Goal: Task Accomplishment & Management: Manage account settings

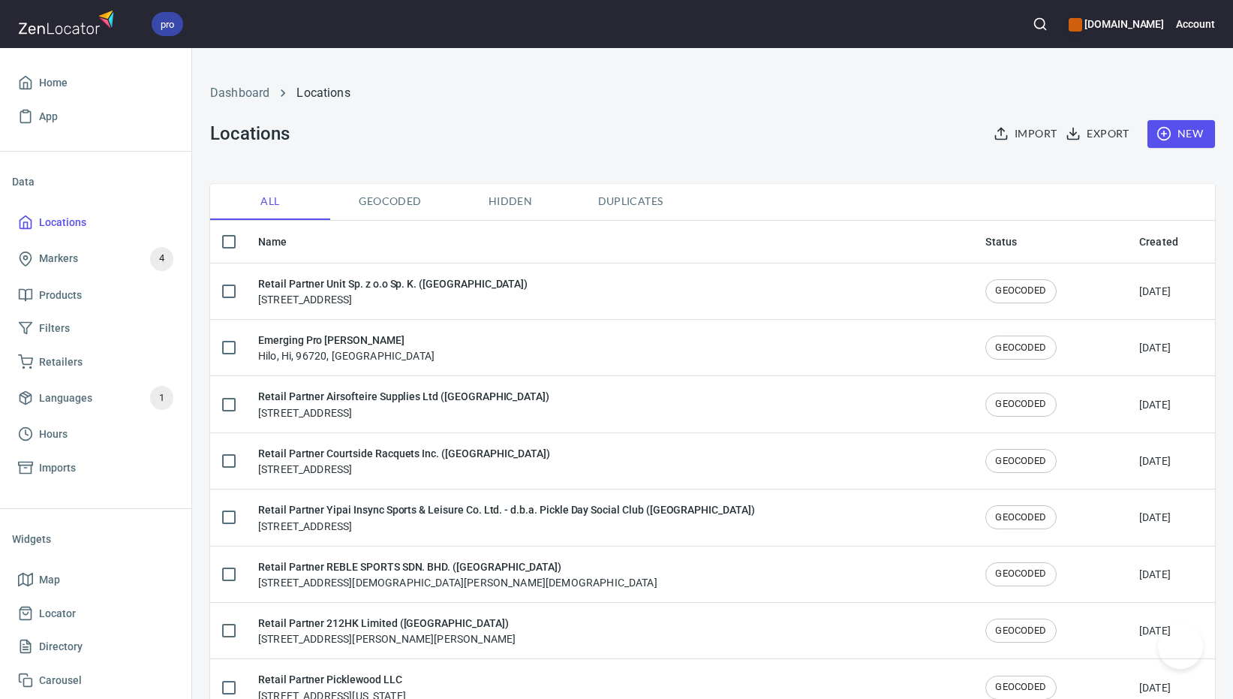
checkbox input "false"
click at [1182, 133] on span "New" at bounding box center [1181, 134] width 44 height 19
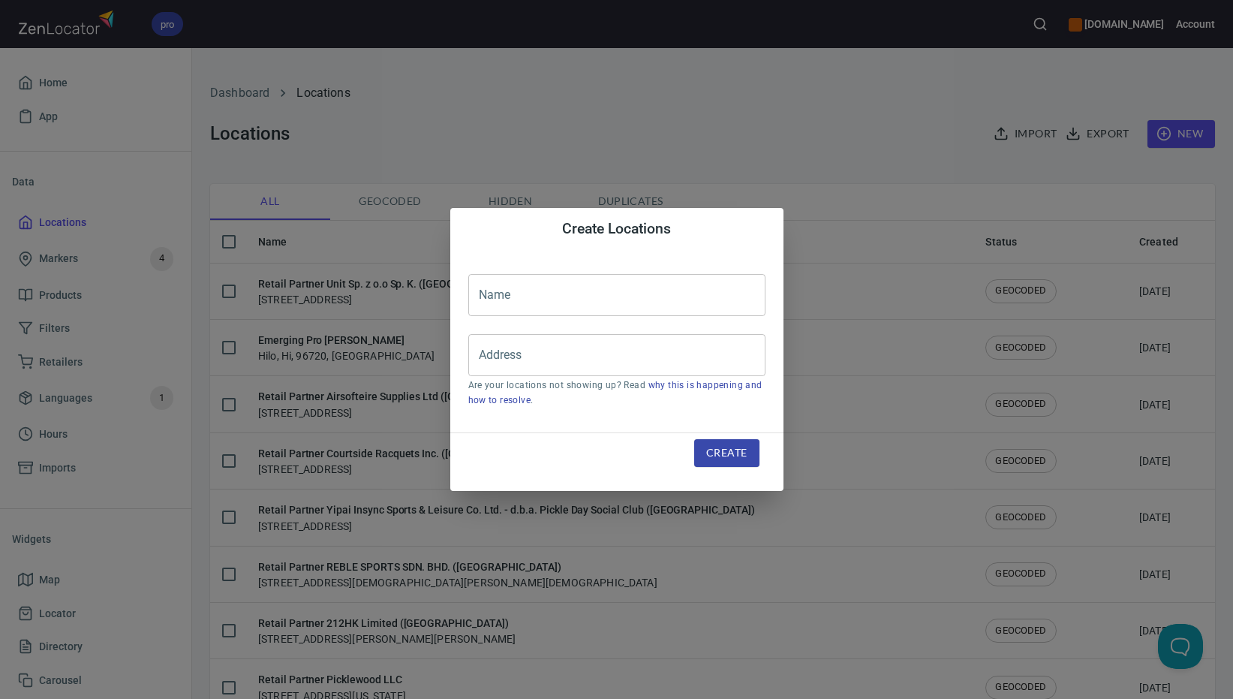
click at [604, 283] on input "text" at bounding box center [616, 295] width 297 height 42
paste input "Pueblo Tennis & Pickleball Center LLC"
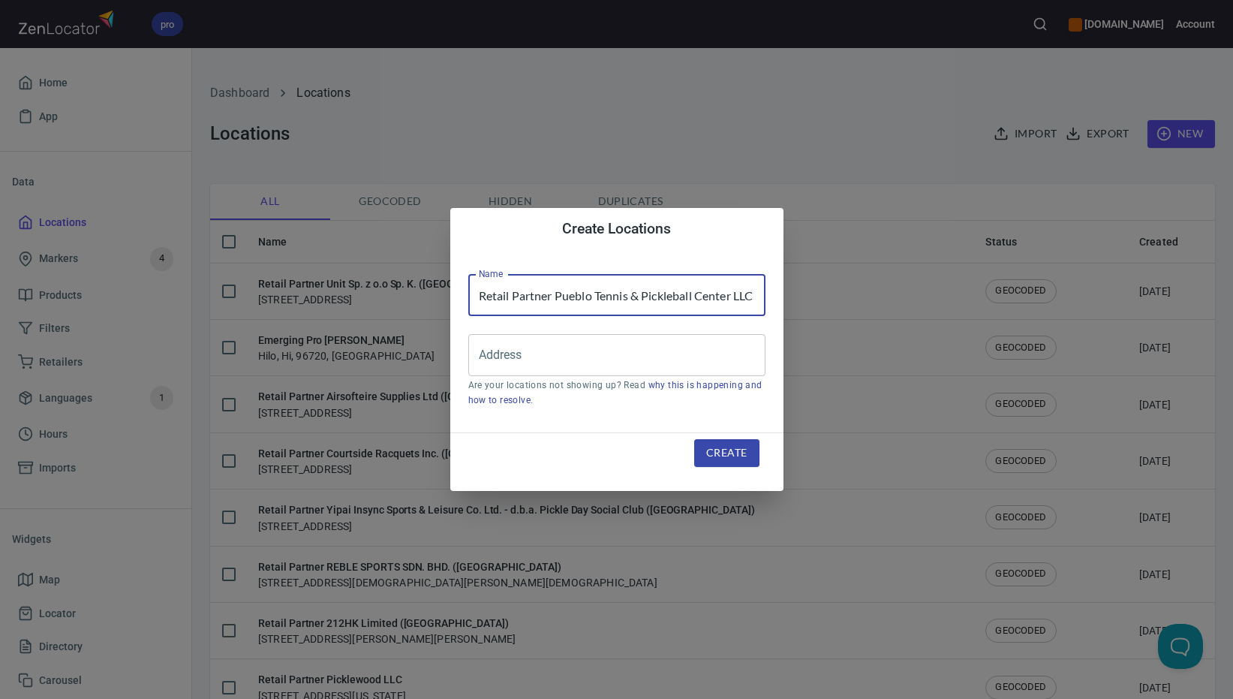
scroll to position [0, 4]
type input "Retail Partner Pueblo Tennis & Pickleball Center LLC"
click at [569, 362] on input "Address" at bounding box center [605, 355] width 261 height 29
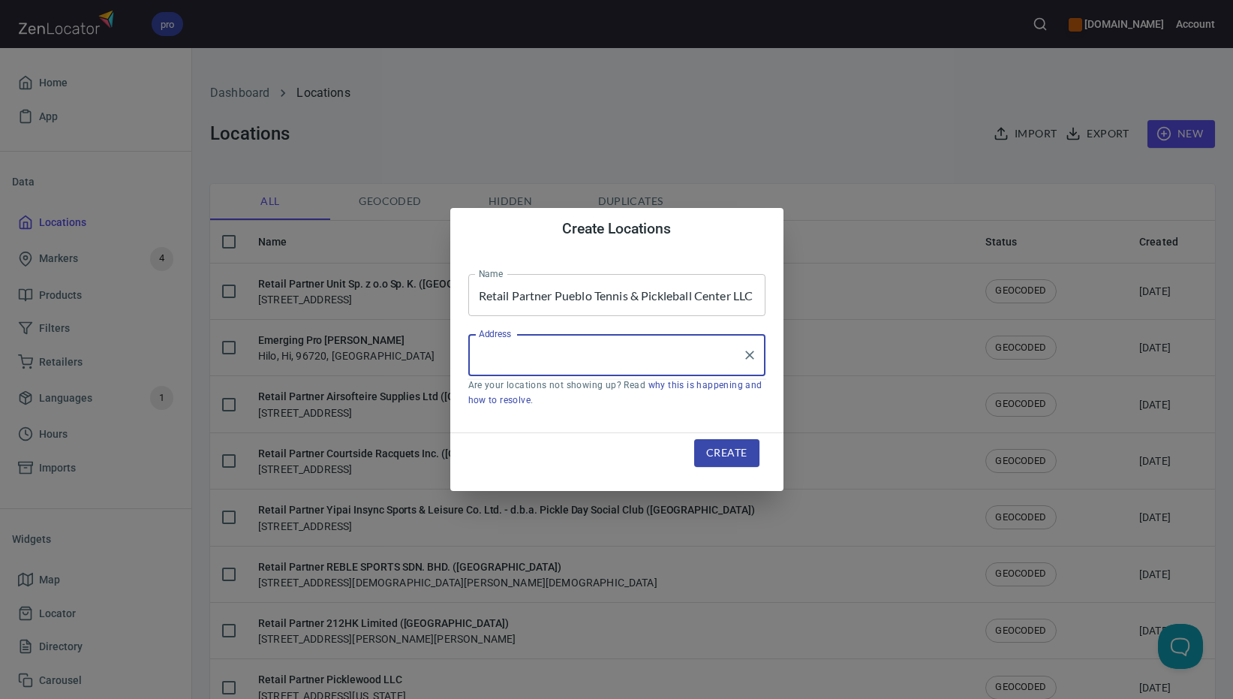
paste input "[STREET_ADDRESS]"
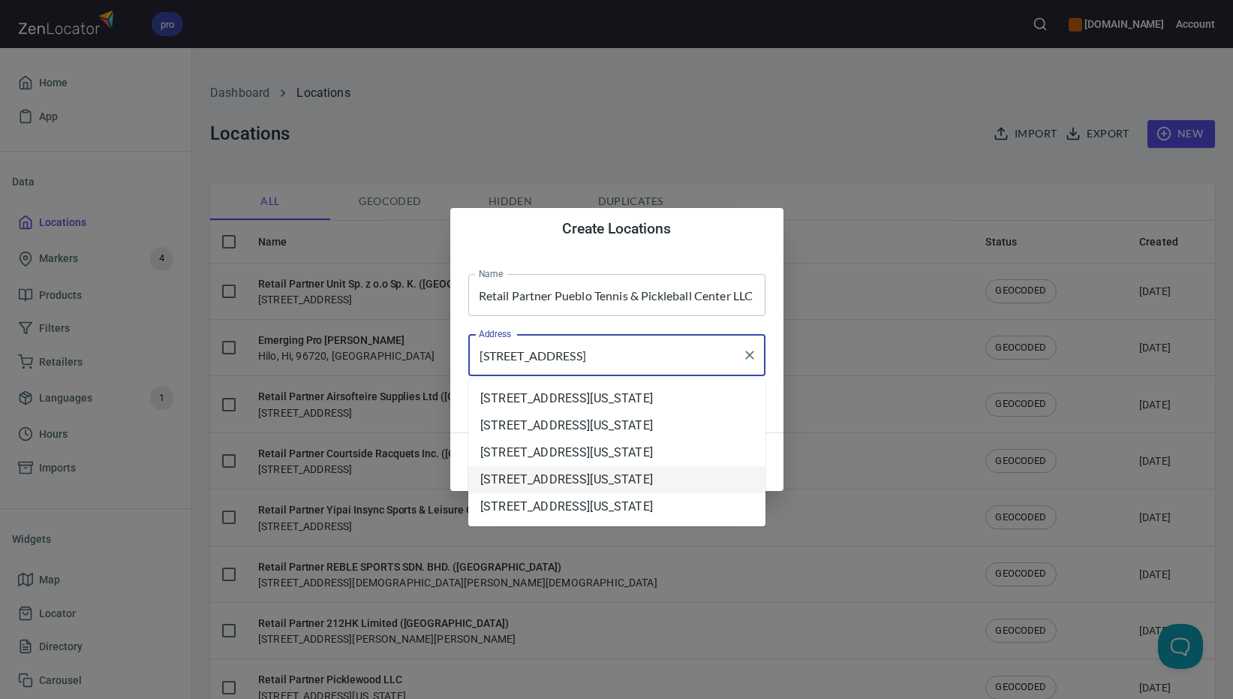
click at [650, 493] on li "[STREET_ADDRESS][US_STATE]" at bounding box center [616, 479] width 297 height 27
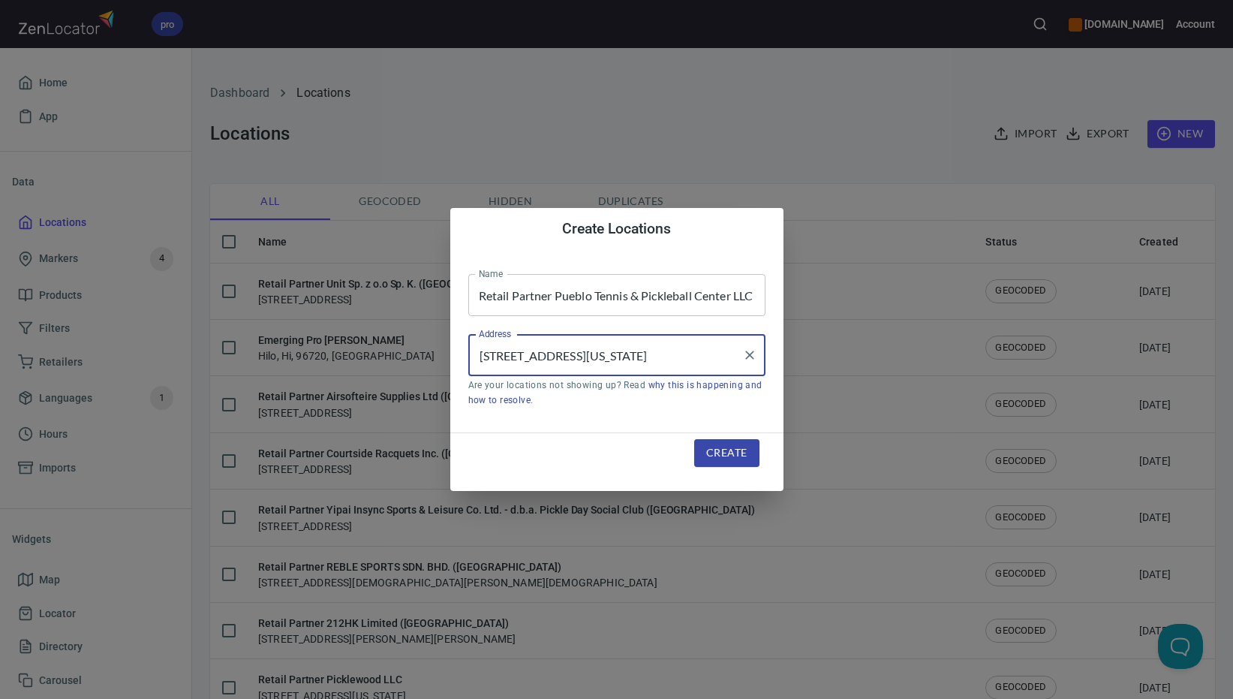
type input "[STREET_ADDRESS][US_STATE]"
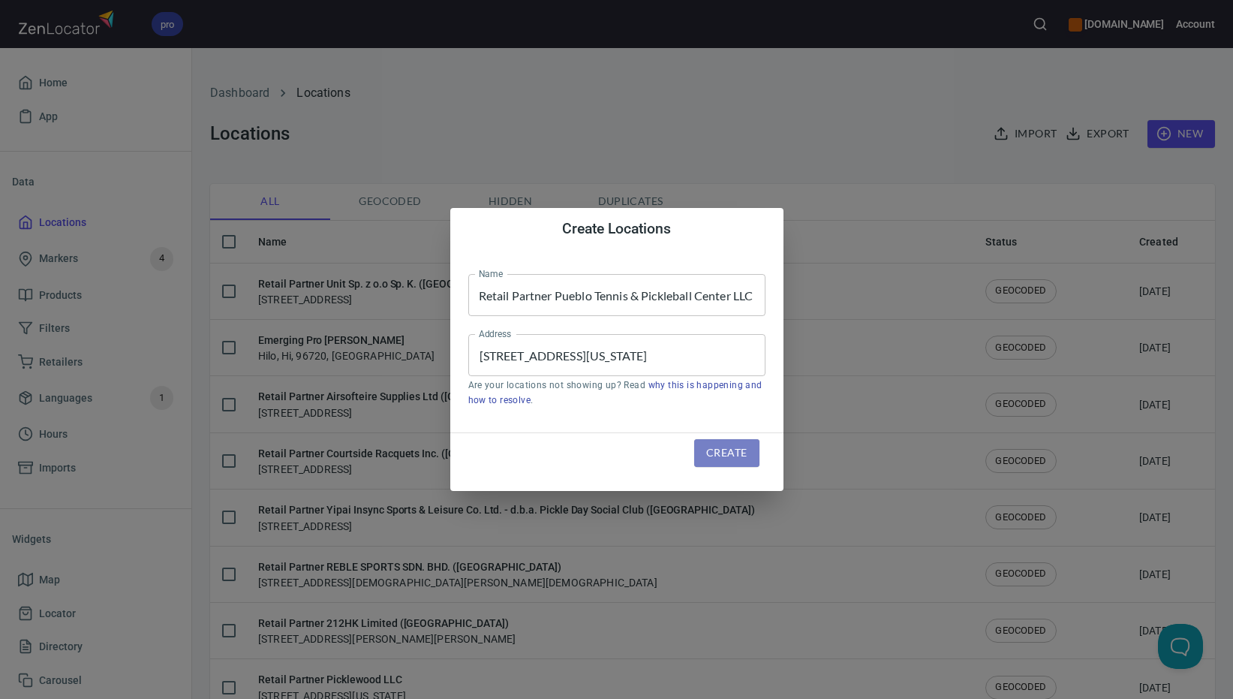
click at [731, 455] on span "Create" at bounding box center [726, 452] width 41 height 19
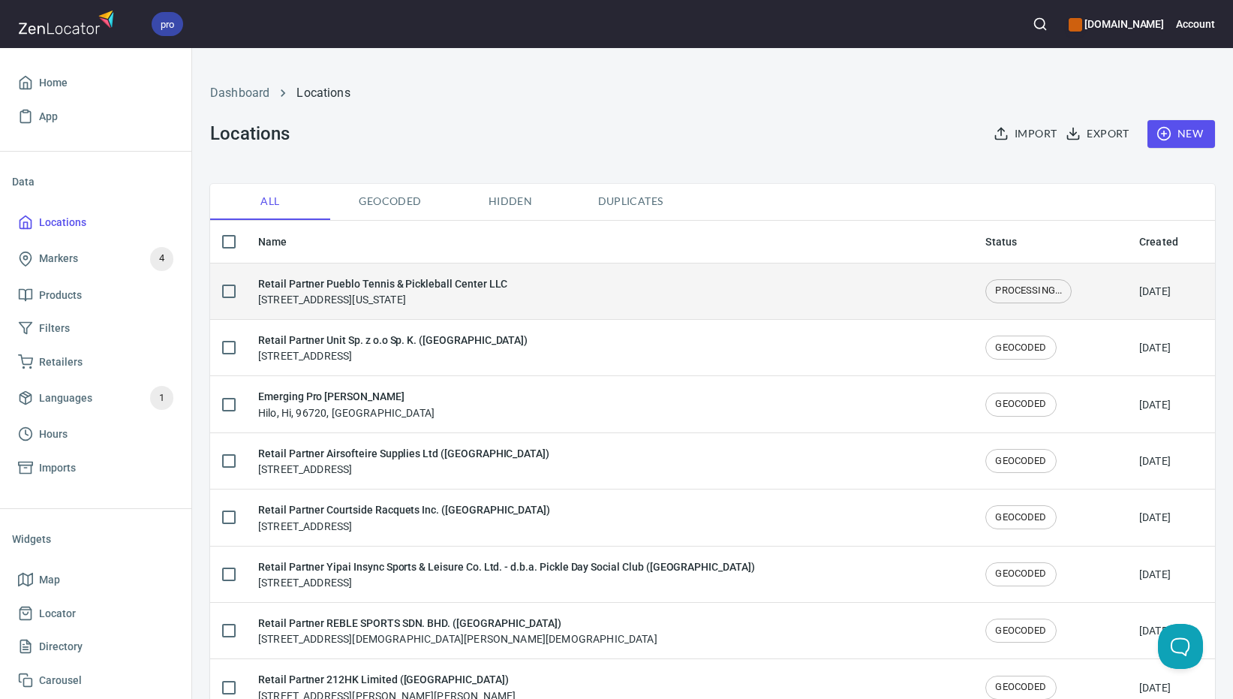
click at [521, 307] on td "Retail Partner Pueblo Tennis & Pickleball Center LLC [STREET_ADDRESS][US_STATE]" at bounding box center [609, 291] width 727 height 56
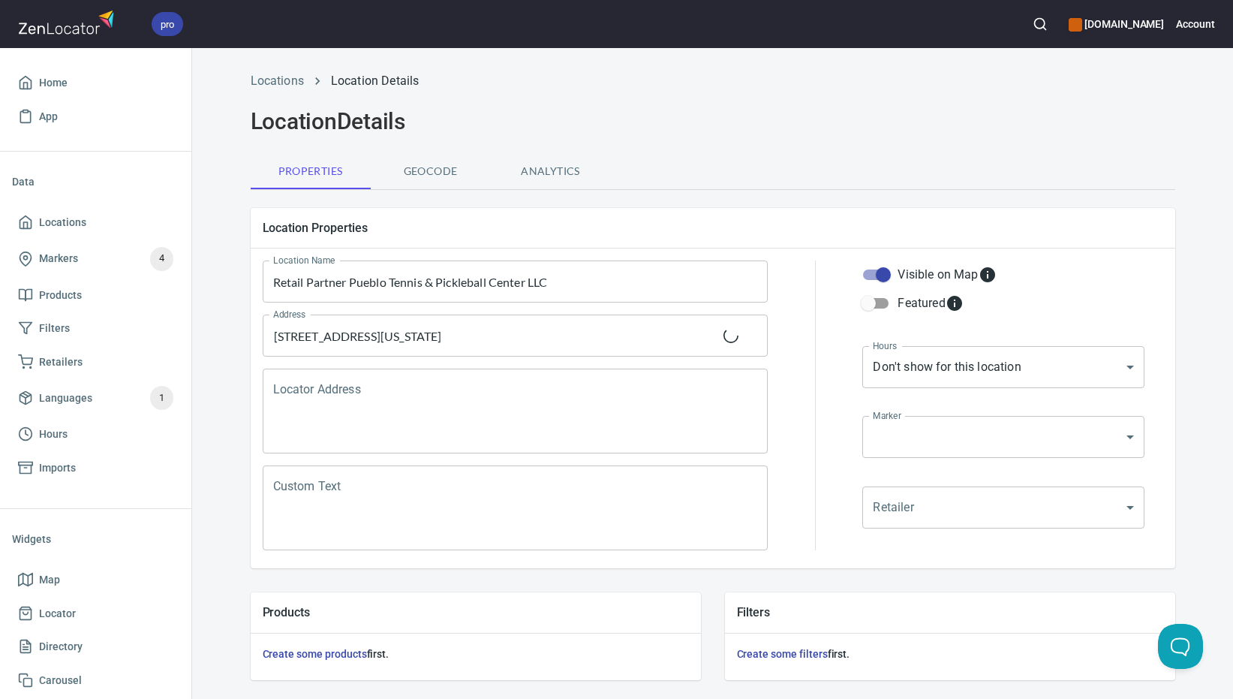
click at [485, 418] on textarea "Locator Address" at bounding box center [515, 411] width 485 height 57
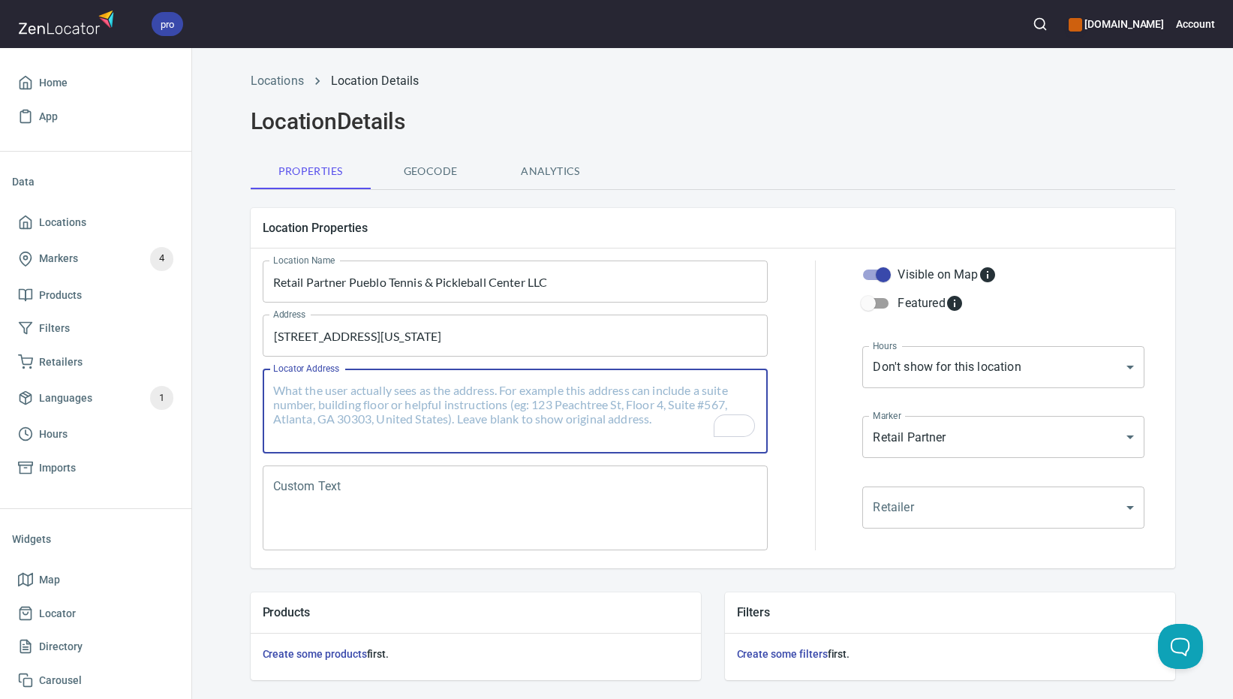
paste textarea "[STREET_ADDRESS][US_STATE]"
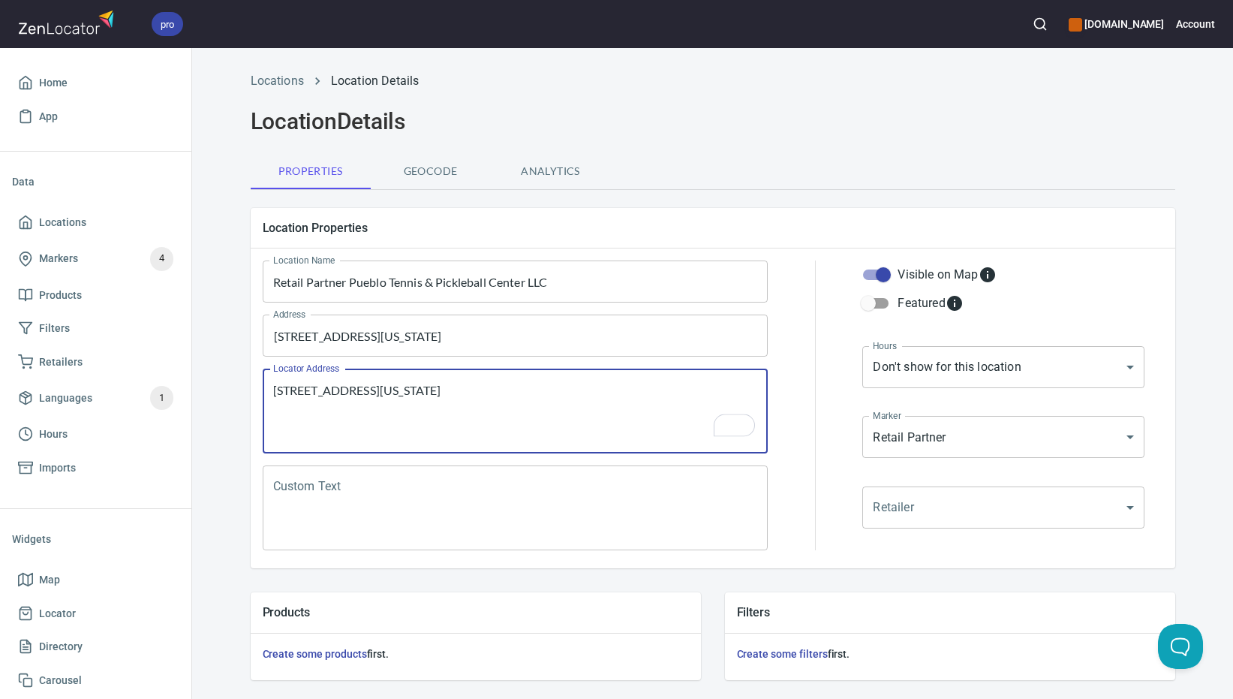
type textarea "[STREET_ADDRESS][US_STATE]"
click at [449, 506] on textarea "Custom Text" at bounding box center [515, 507] width 485 height 57
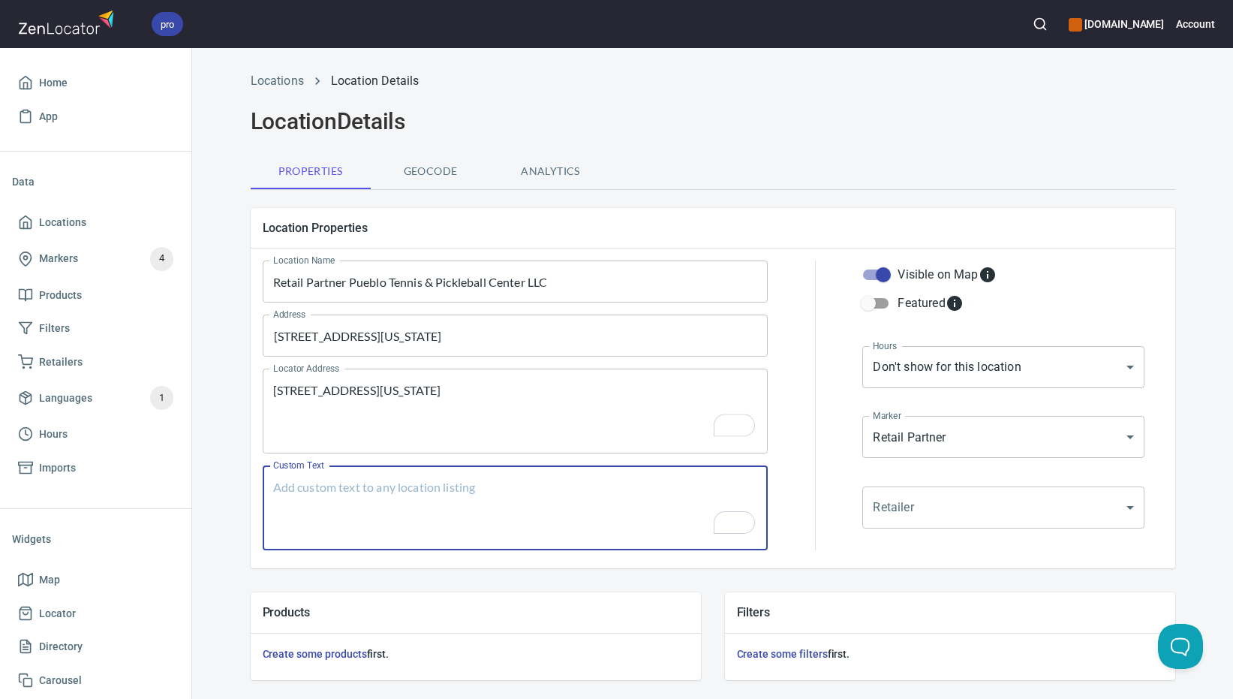
paste textarea "Brands Carried: SelkirkWilson, Babolat Return Policy: Undecided"
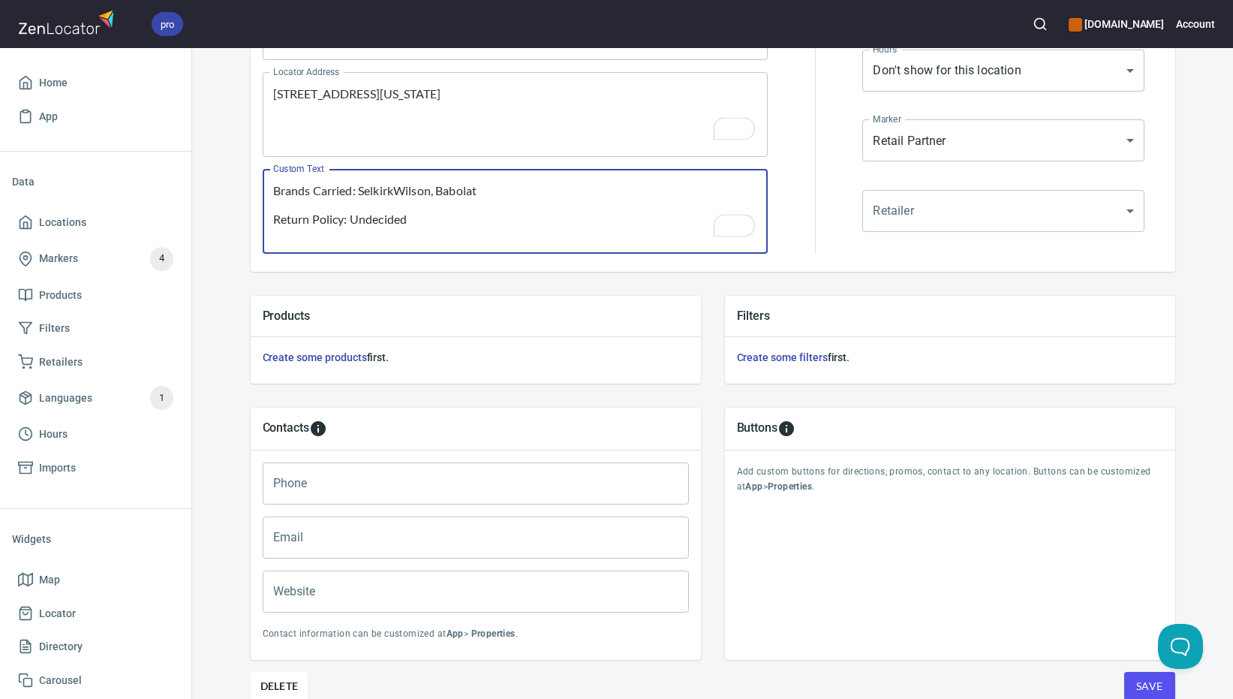
scroll to position [364, 0]
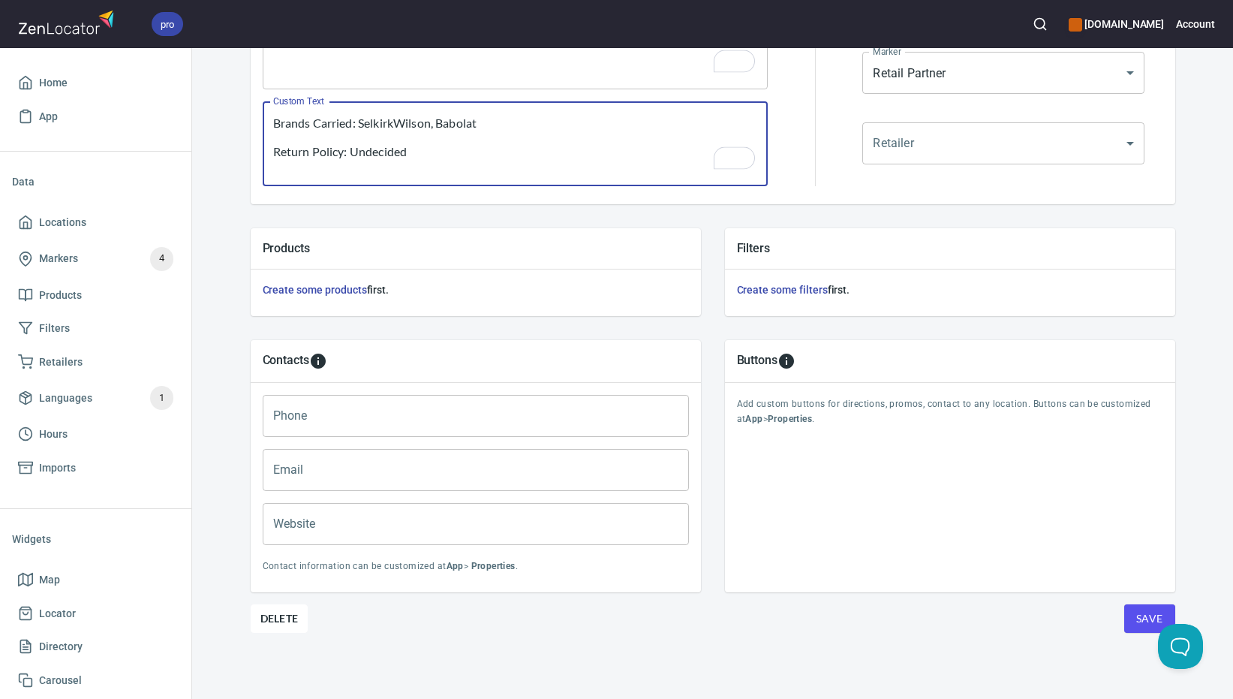
type textarea "Brands Carried: SelkirkWilson, Babolat Return Policy: Undecided"
click at [413, 427] on input "Phone" at bounding box center [476, 416] width 426 height 42
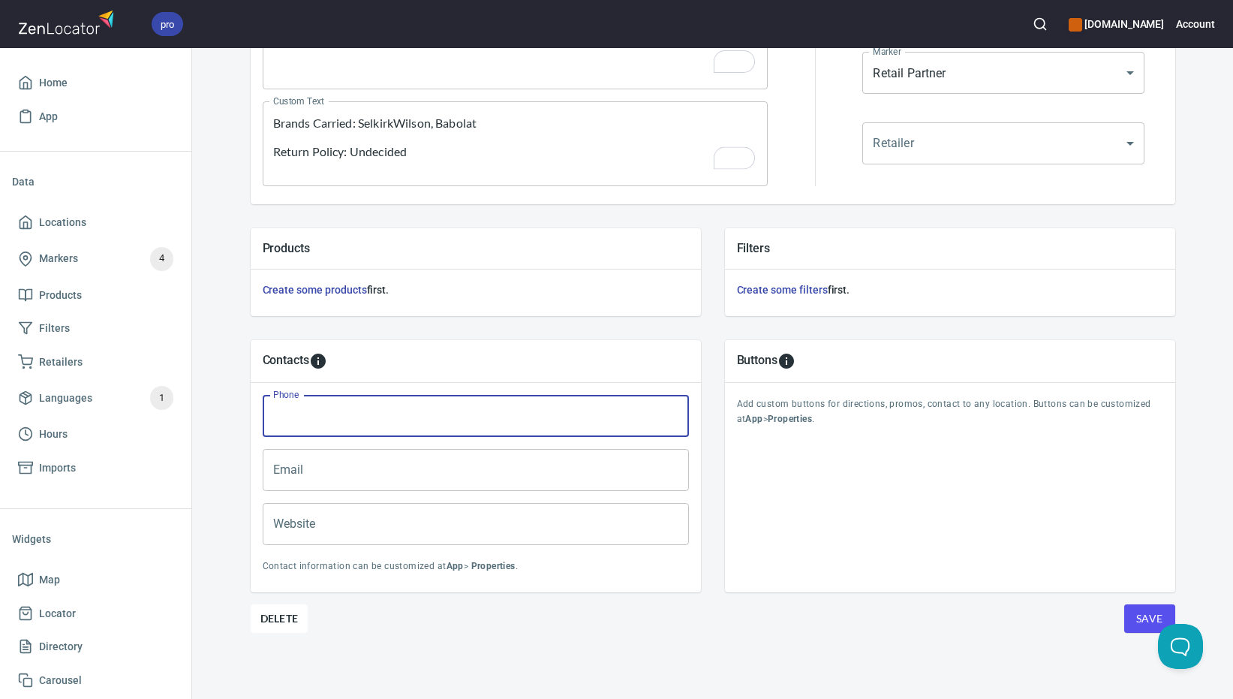
paste input "[PHONE_NUMBER]"
type input "[PHONE_NUMBER]"
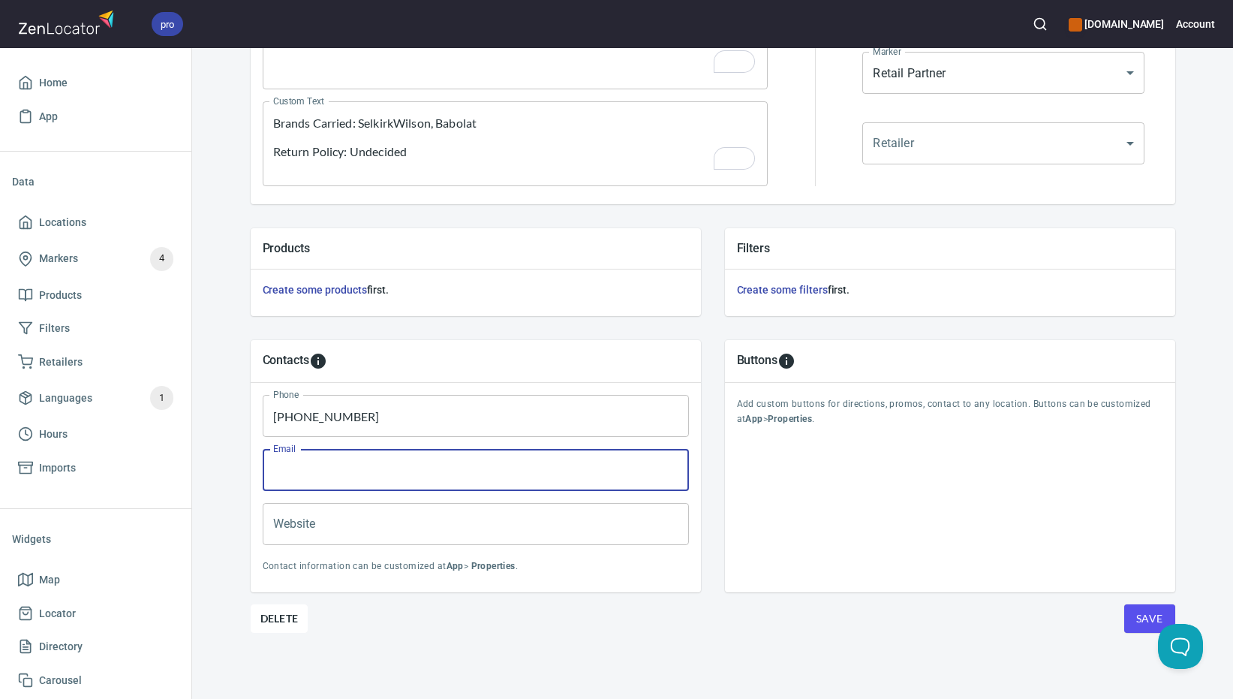
paste input "[PERSON_NAME][EMAIL_ADDRESS][DOMAIN_NAME]"
type input "[PERSON_NAME][EMAIL_ADDRESS][DOMAIN_NAME]"
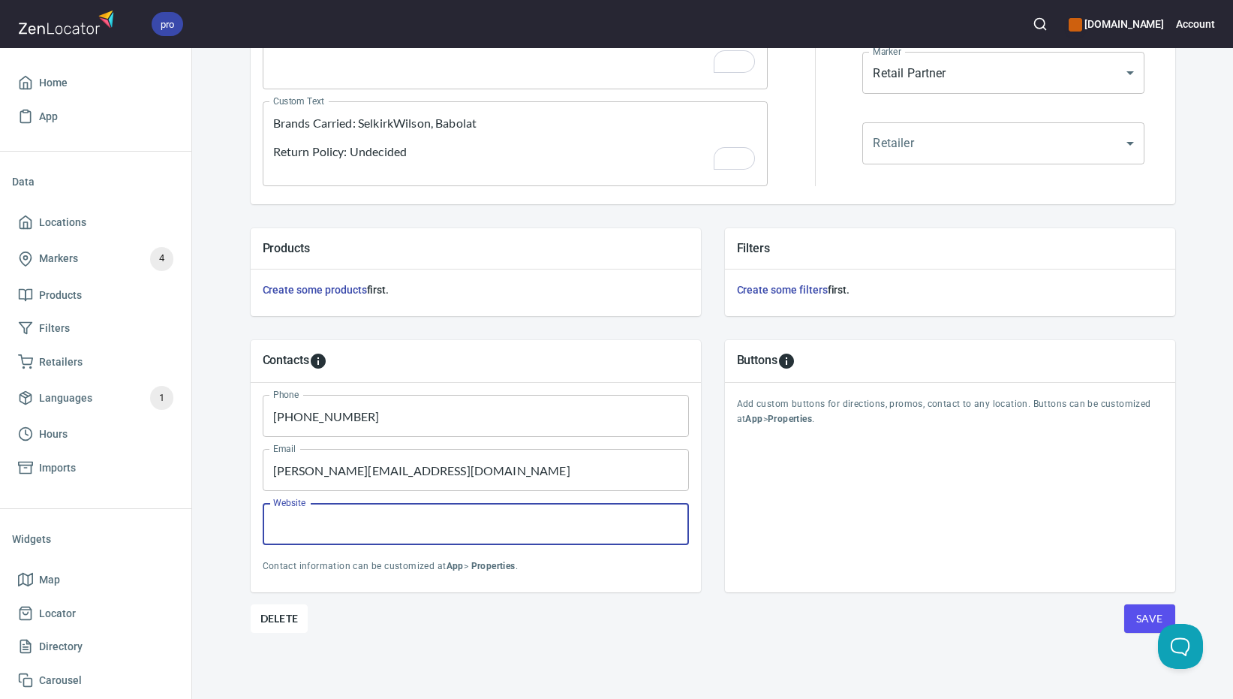
paste input "[DOMAIN_NAME]"
type input "[DOMAIN_NAME]"
click at [1144, 617] on span "Save" at bounding box center [1149, 618] width 27 height 19
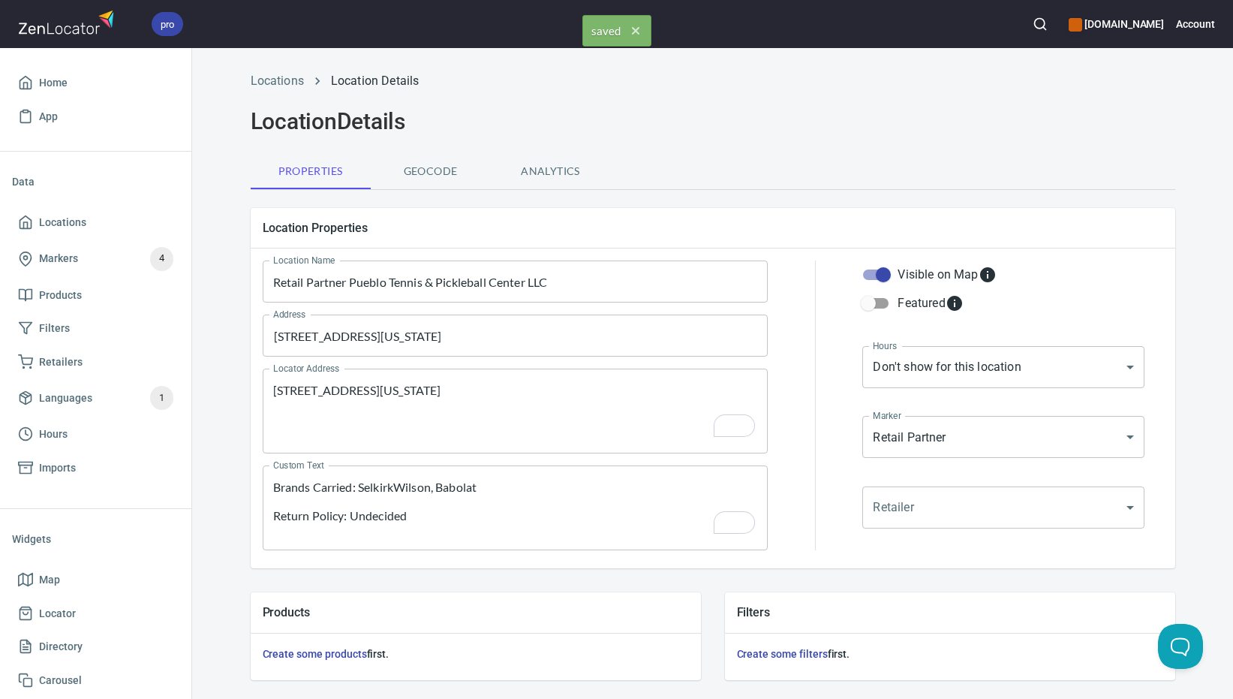
scroll to position [0, 0]
click at [97, 224] on span "Locations" at bounding box center [95, 222] width 155 height 19
